Goal: Information Seeking & Learning: Understand process/instructions

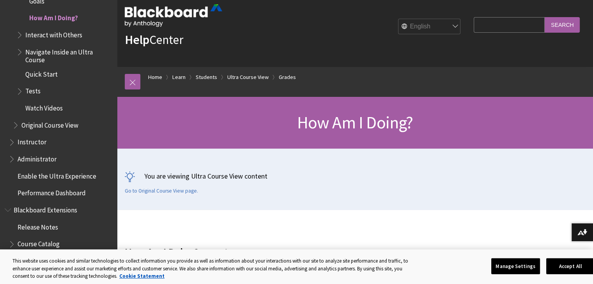
click at [341, 139] on div "How Am I Doing?" at bounding box center [355, 123] width 476 height 52
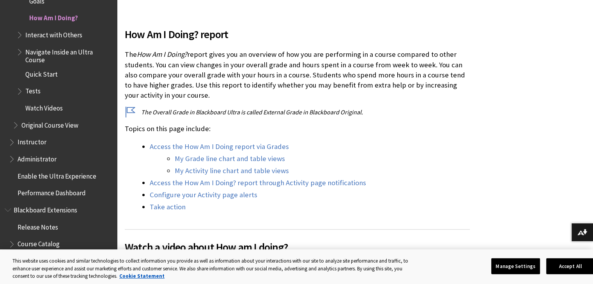
scroll to position [234, 0]
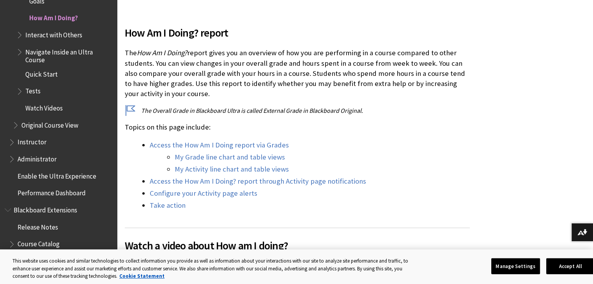
click at [262, 34] on span "How Am I Doing? report" at bounding box center [297, 33] width 345 height 16
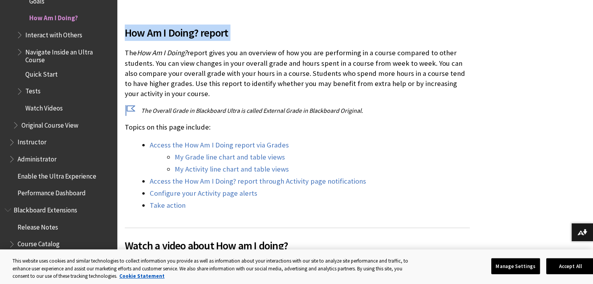
click at [262, 34] on span "How Am I Doing? report" at bounding box center [297, 33] width 345 height 16
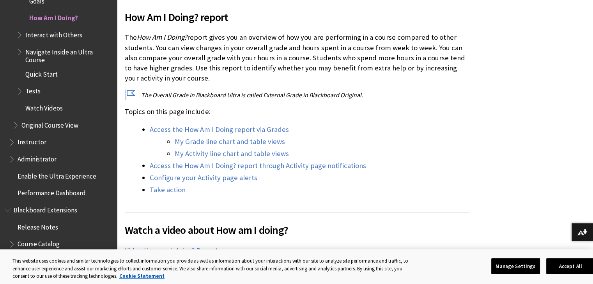
click at [262, 34] on p "The How Am I Doing? report gives you an overview of how you are performing in a…" at bounding box center [297, 57] width 345 height 51
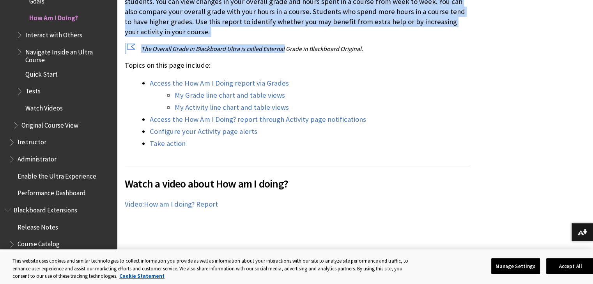
scroll to position [296, 0]
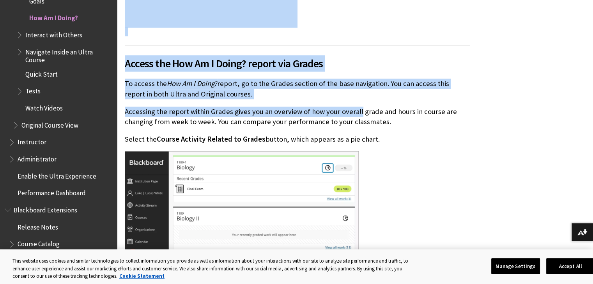
drag, startPoint x: 262, startPoint y: 34, endPoint x: 352, endPoint y: 101, distance: 112.0
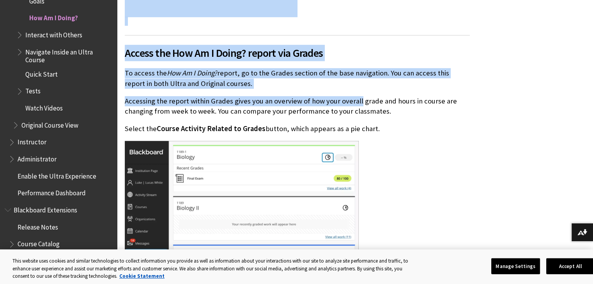
click at [352, 101] on p "Accessing the report within Grades gives you an overview of how your overall gr…" at bounding box center [297, 106] width 345 height 20
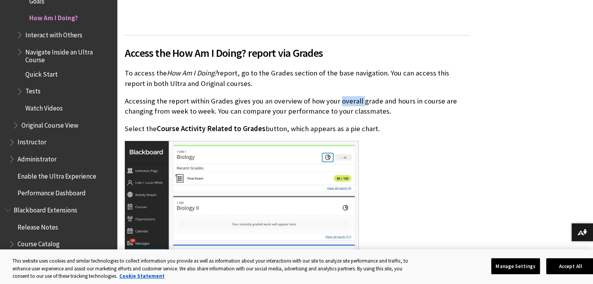
click at [352, 101] on p "Accessing the report within Grades gives you an overview of how your overall gr…" at bounding box center [297, 106] width 345 height 20
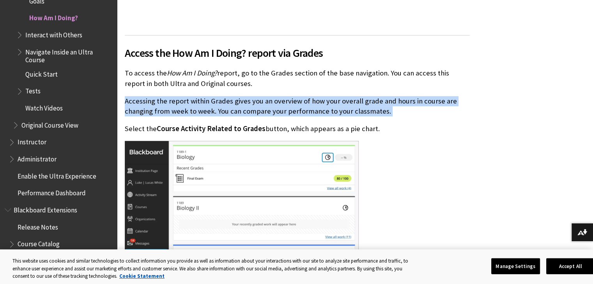
scroll to position [608, 0]
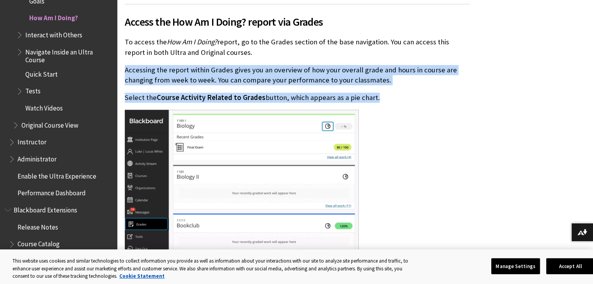
drag, startPoint x: 352, startPoint y: 101, endPoint x: 346, endPoint y: 97, distance: 7.7
click at [346, 97] on div "Access the How Am I Doing? report via Grades To access the How Am I Doing? repo…" at bounding box center [297, 248] width 345 height 489
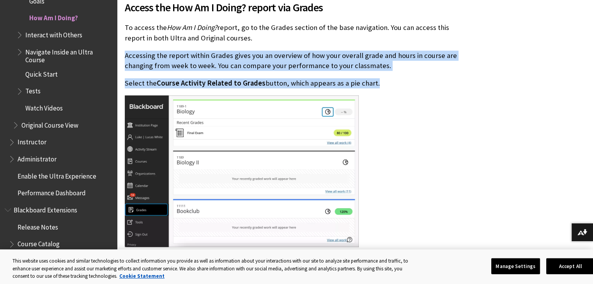
click at [346, 97] on div "Access the How Am I Doing? report via Grades To access the How Am I Doing? repo…" at bounding box center [297, 233] width 345 height 489
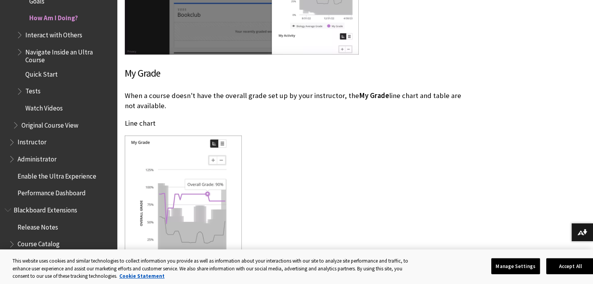
click at [346, 97] on p "When a course doesn't have the overall grade set up by your instructor, the My …" at bounding box center [297, 101] width 345 height 20
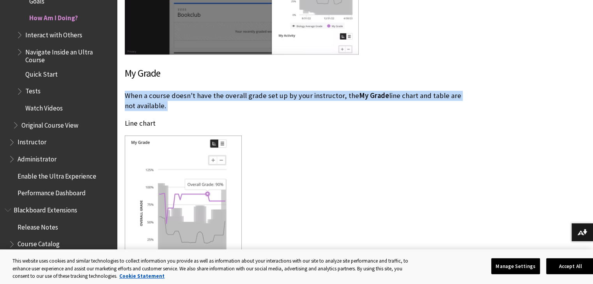
click at [346, 97] on p "When a course doesn't have the overall grade set up by your instructor, the My …" at bounding box center [297, 101] width 345 height 20
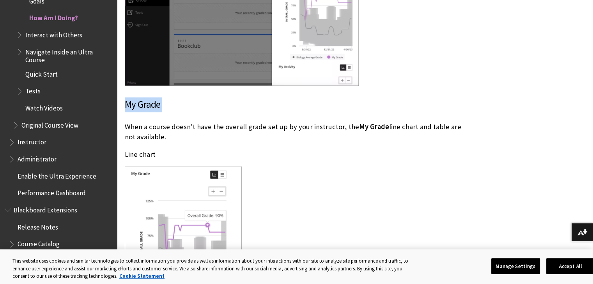
click at [346, 97] on h3 "My Grade" at bounding box center [297, 104] width 345 height 15
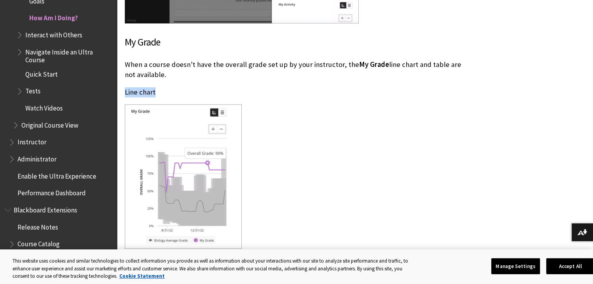
click at [346, 97] on p "Line chart" at bounding box center [297, 92] width 345 height 10
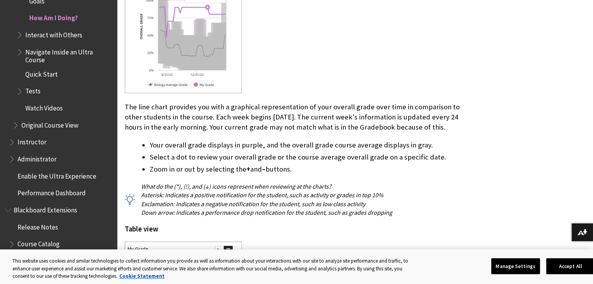
click at [346, 97] on div "My Grade When a course doesn't have the overall grade set up by your instructor…" at bounding box center [297, 205] width 345 height 652
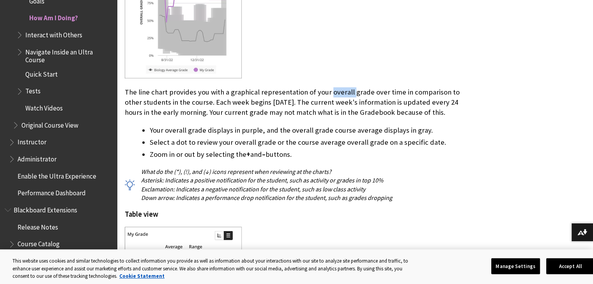
scroll to position [1263, 0]
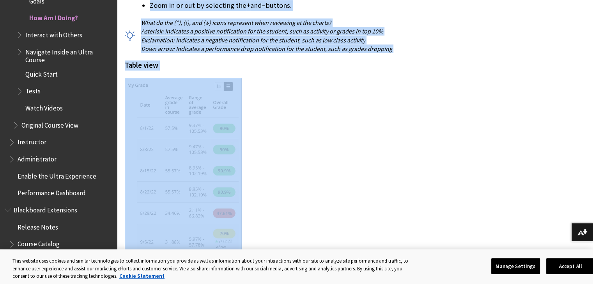
click at [346, 97] on div "My Grade When a course doesn't have the overall grade set up by your instructor…" at bounding box center [297, 41] width 345 height 652
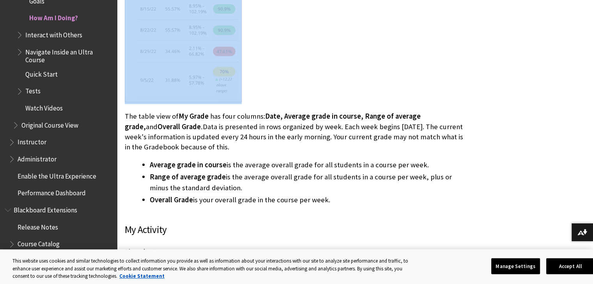
click at [346, 97] on div at bounding box center [297, 10] width 345 height 188
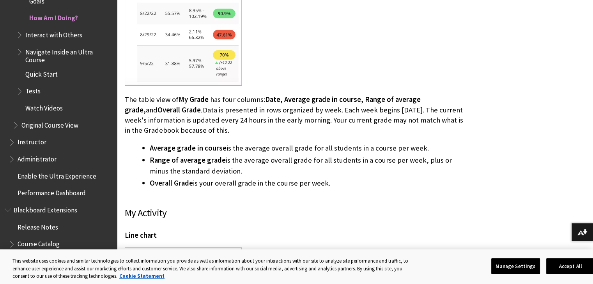
click at [346, 97] on span "Date, Average grade in course, Range of average grade," at bounding box center [273, 104] width 296 height 19
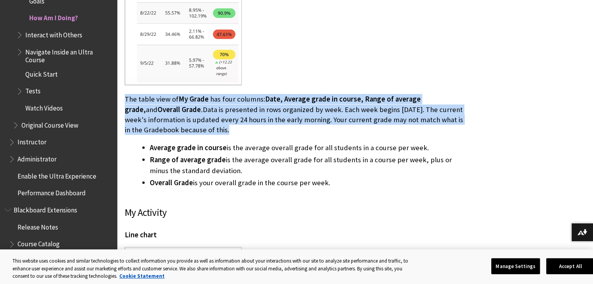
click at [346, 97] on p "The table view of My Grade has four columns: Date, Average grade in course, Ran…" at bounding box center [297, 114] width 345 height 41
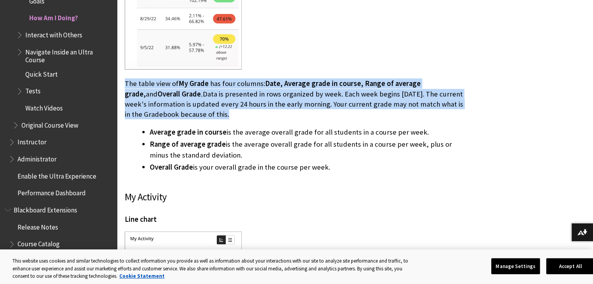
click at [346, 97] on p "The table view of My Grade has four columns: Date, Average grade in course, Ran…" at bounding box center [297, 99] width 345 height 41
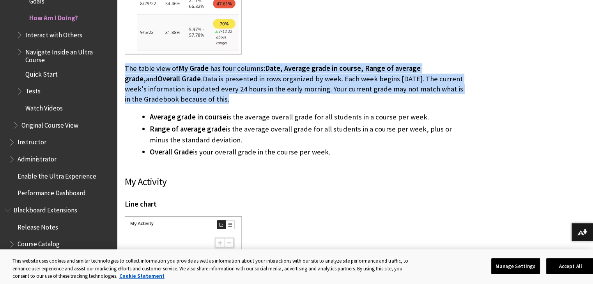
click at [346, 97] on p "The table view of My Grade has four columns: Date, Average grade in course, Ran…" at bounding box center [297, 84] width 345 height 41
click at [346, 97] on p "The table view of My Grade has four columns: Date, Average grade in course, Ran…" at bounding box center [297, 83] width 345 height 41
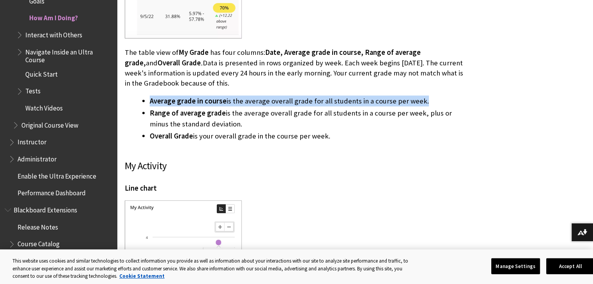
click at [346, 97] on li "Average grade in course is the average overall grade for all students in a cour…" at bounding box center [310, 101] width 320 height 11
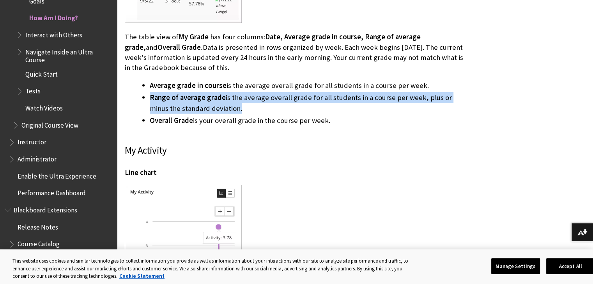
click at [346, 97] on li "Range of average grade is the average overall grade for all students in a cours…" at bounding box center [310, 103] width 320 height 22
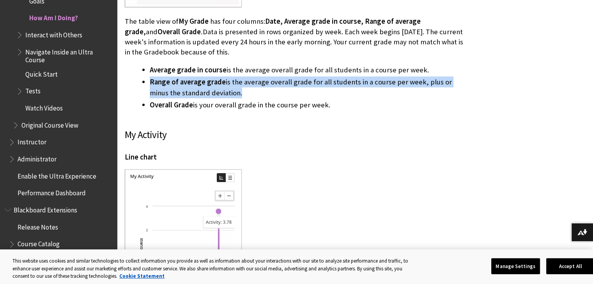
click at [346, 97] on li "Range of average grade is the average overall grade for all students in a cours…" at bounding box center [310, 88] width 320 height 22
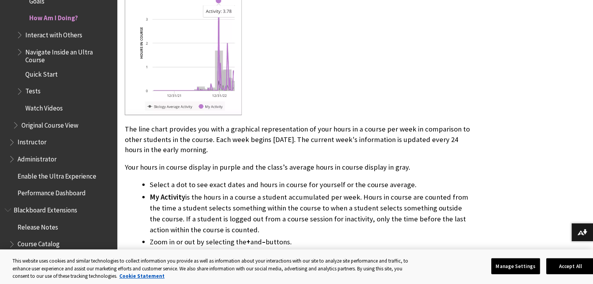
scroll to position [1964, 0]
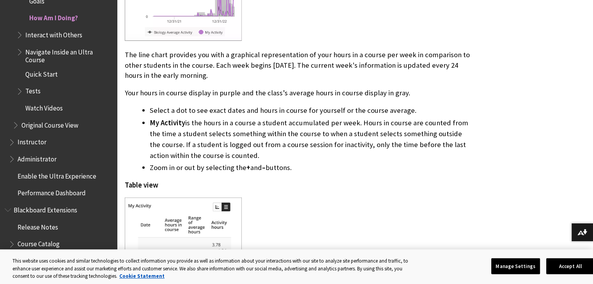
click at [346, 97] on div "My Activity Line chart The line chart provides you with a graphical representat…" at bounding box center [297, 165] width 345 height 647
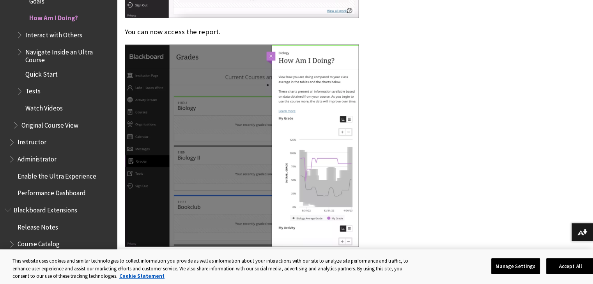
scroll to position [0, 0]
